Goal: Navigation & Orientation: Find specific page/section

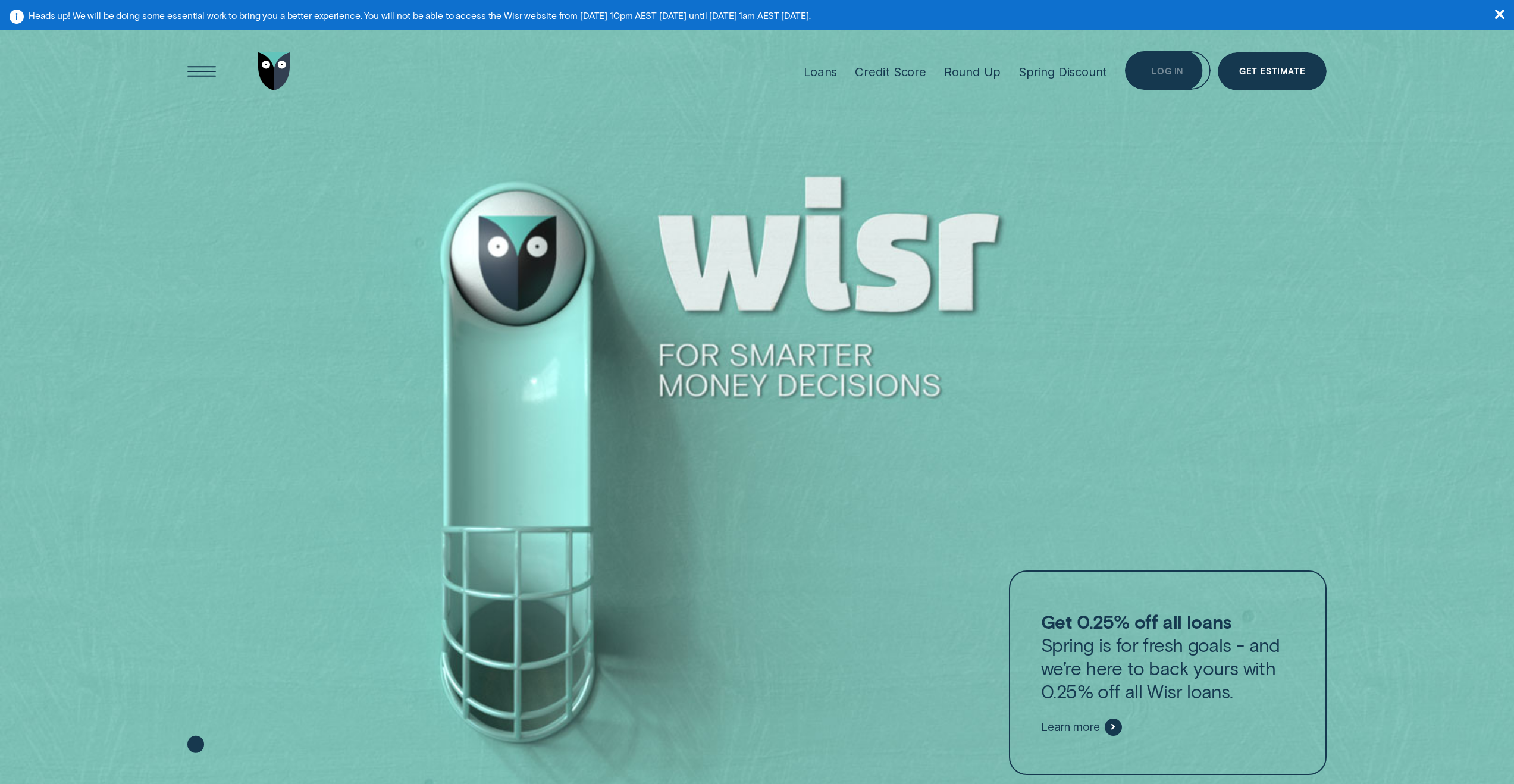
click at [1169, 84] on div "Log in" at bounding box center [1167, 71] width 86 height 39
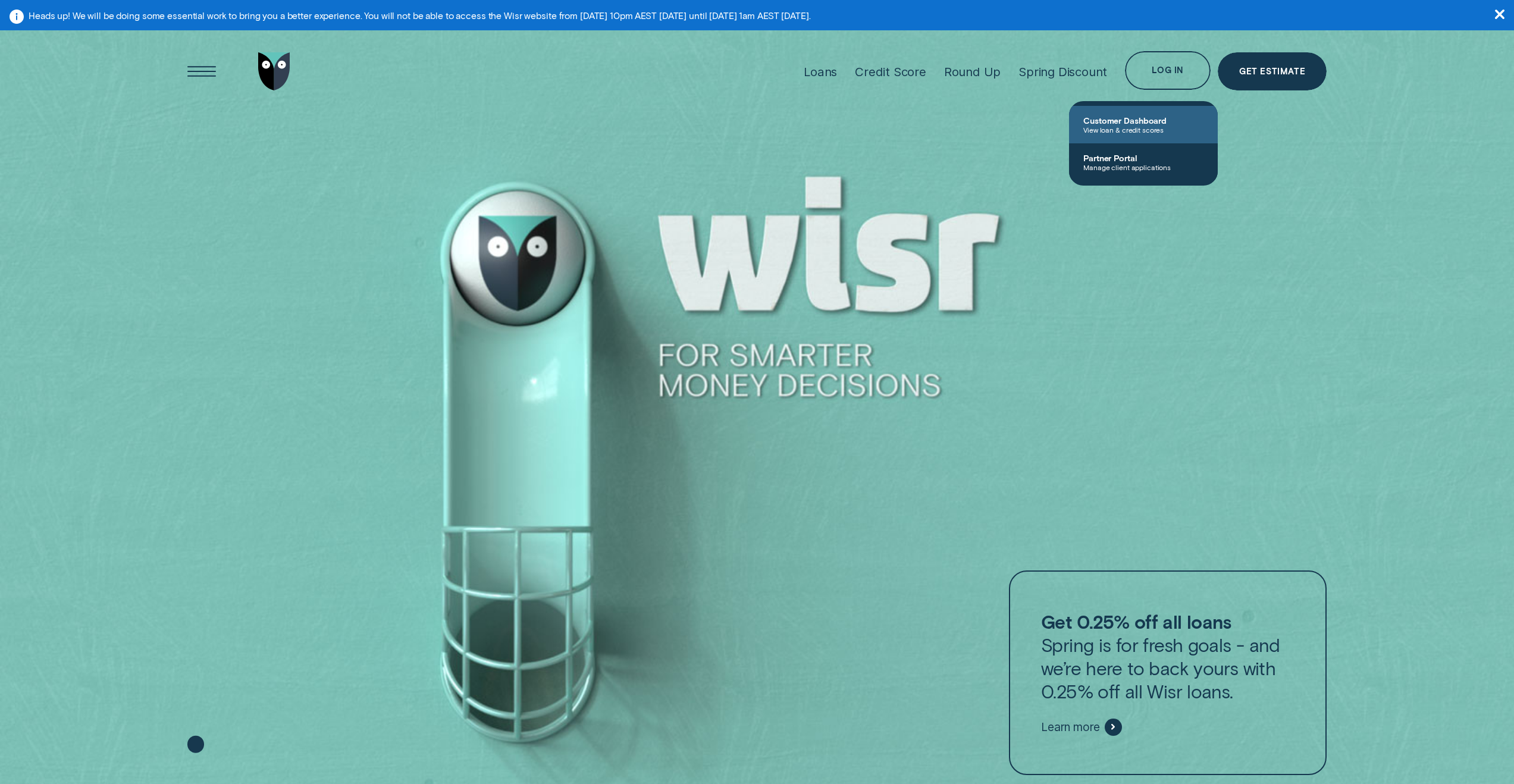
click at [1136, 121] on span "Customer Dashboard" at bounding box center [1143, 121] width 121 height 10
click at [1497, 12] on icon "button" at bounding box center [1499, 13] width 9 height 9
